Goal: Information Seeking & Learning: Learn about a topic

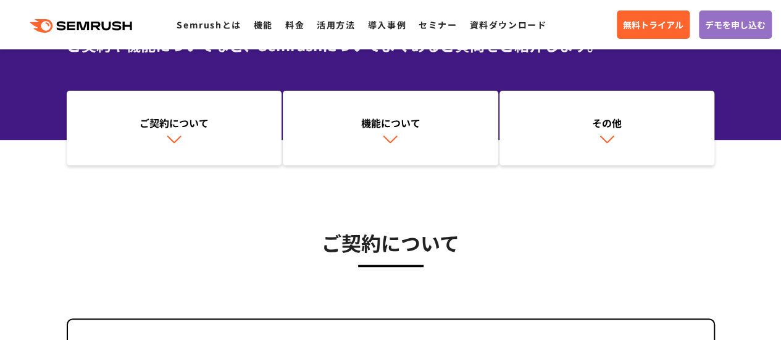
scroll to position [101, 0]
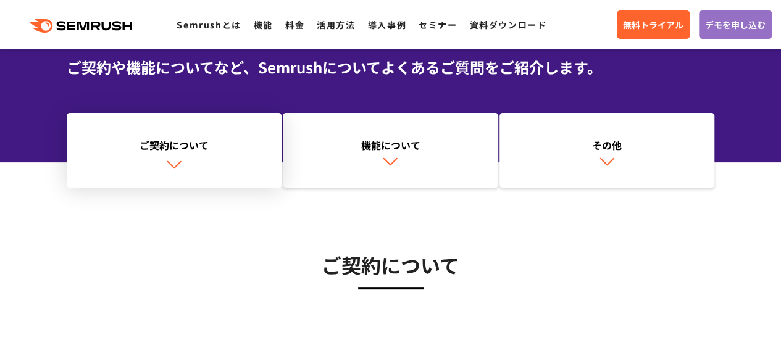
click at [161, 140] on div "ご契約について" at bounding box center [174, 145] width 203 height 15
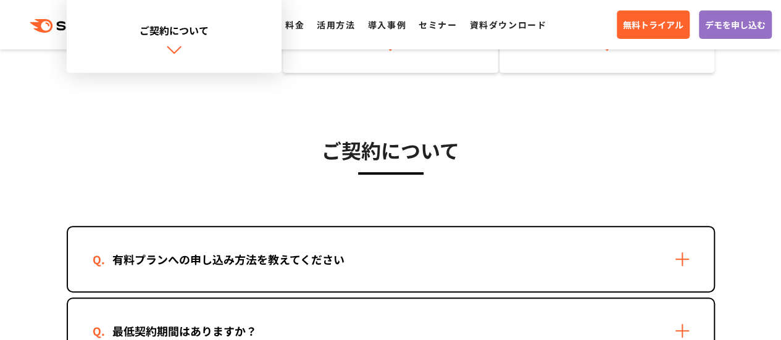
scroll to position [296, 0]
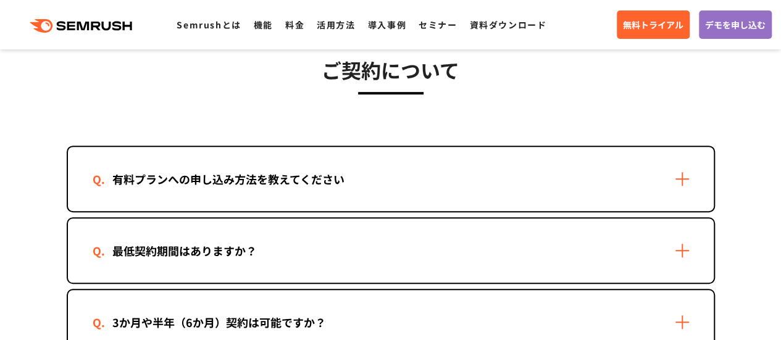
click at [173, 168] on div "有料プランへの申し込み方法を教えてください" at bounding box center [391, 179] width 646 height 64
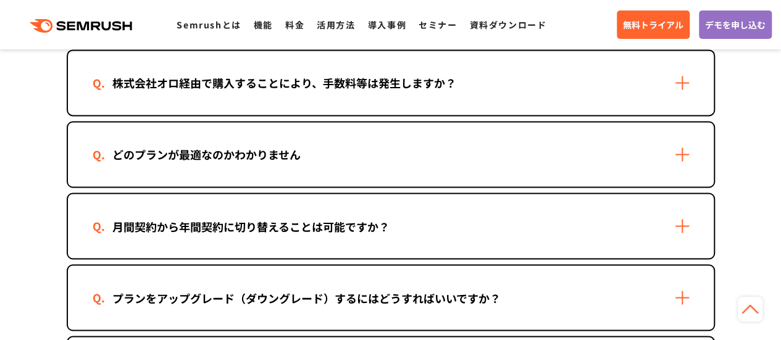
scroll to position [996, 0]
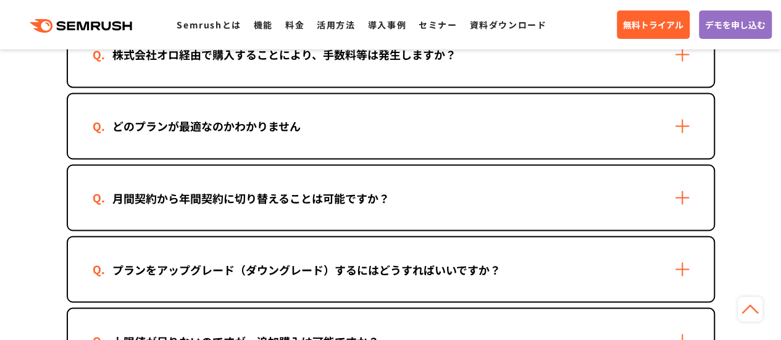
click at [556, 217] on div "月間契約から年間契約に切り替えることは可能ですか？" at bounding box center [391, 198] width 646 height 64
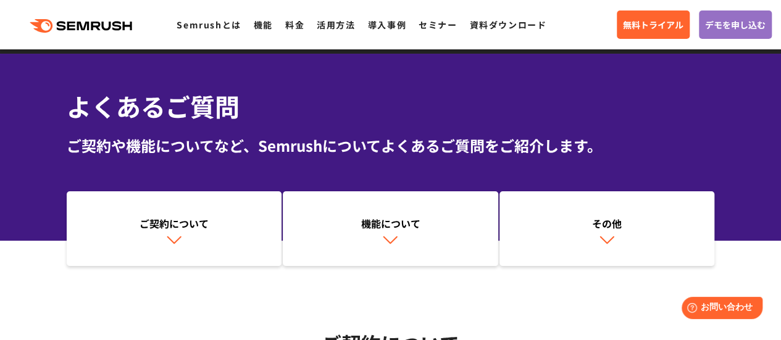
scroll to position [0, 0]
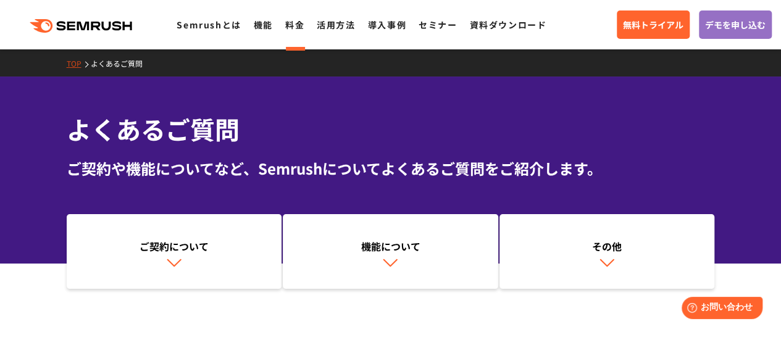
click at [294, 22] on link "料金" at bounding box center [294, 25] width 19 height 12
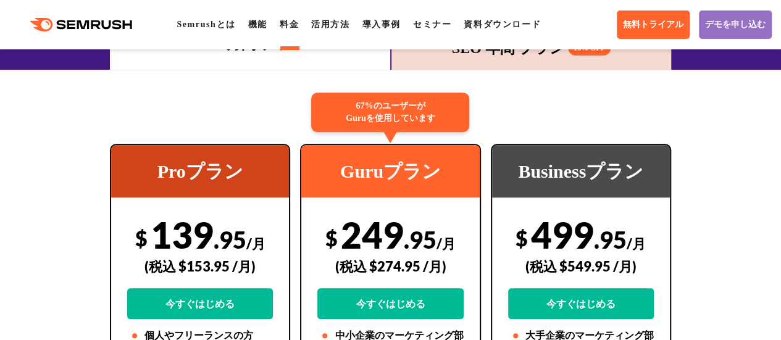
scroll to position [230, 0]
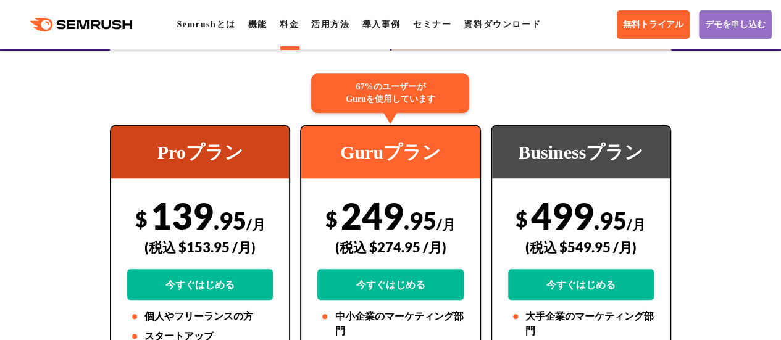
drag, startPoint x: 789, startPoint y: 28, endPoint x: 790, endPoint y: 43, distance: 14.8
drag, startPoint x: 189, startPoint y: 248, endPoint x: 250, endPoint y: 251, distance: 60.6
click at [250, 251] on div "(税込 $153.95 /月)" at bounding box center [200, 247] width 146 height 44
copy div "153.95 /月"
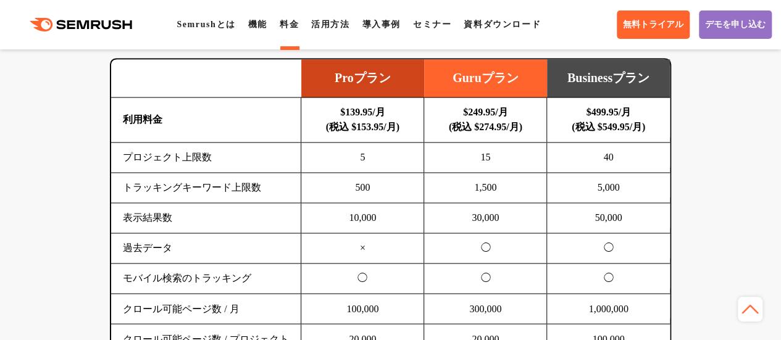
scroll to position [877, 0]
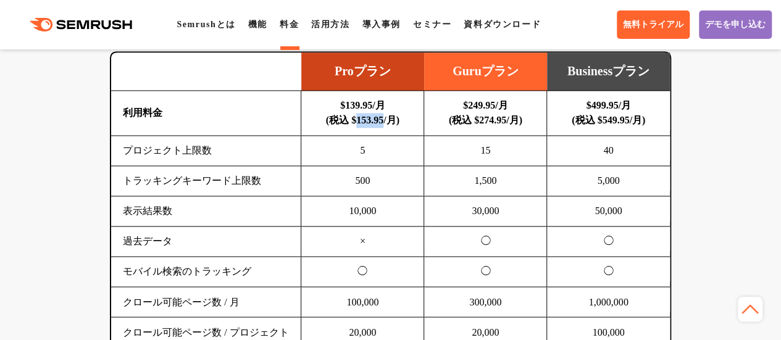
drag, startPoint x: 354, startPoint y: 119, endPoint x: 386, endPoint y: 119, distance: 31.5
click at [386, 119] on b "$139.95/月 (税込 $153.95/月)" at bounding box center [362, 112] width 73 height 25
